Goal: Find specific page/section: Find specific page/section

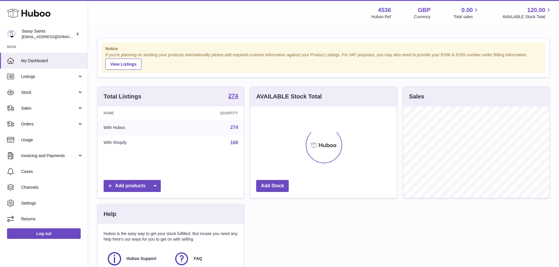
scroll to position [92, 147]
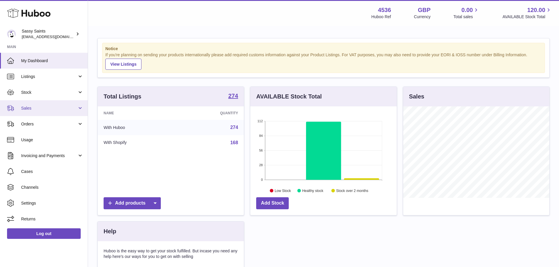
click at [52, 106] on span "Sales" at bounding box center [49, 109] width 56 height 6
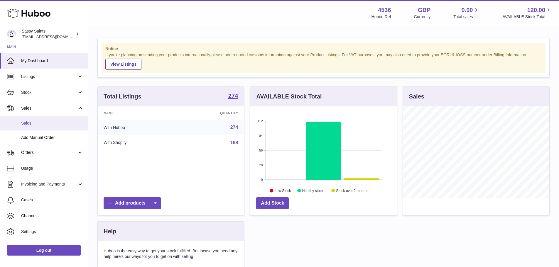
click at [46, 118] on link "Sales" at bounding box center [44, 123] width 88 height 14
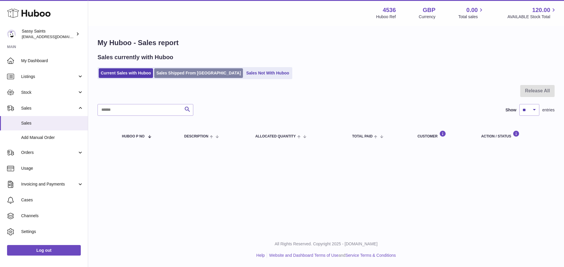
click at [172, 74] on link "Sales Shipped From [GEOGRAPHIC_DATA]" at bounding box center [198, 73] width 89 height 10
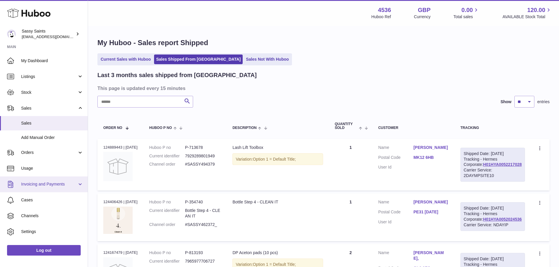
click at [45, 180] on link "Invoicing and Payments" at bounding box center [44, 185] width 88 height 16
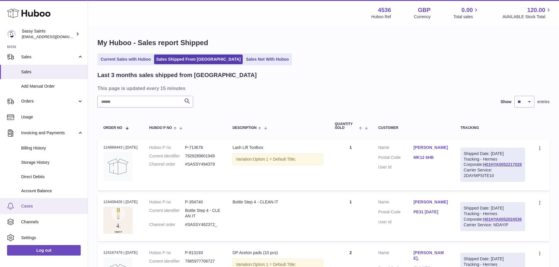
scroll to position [59, 0]
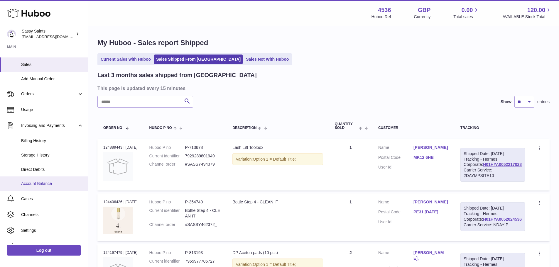
click at [47, 186] on span "Account Balance" at bounding box center [52, 184] width 62 height 6
